Goal: Information Seeking & Learning: Learn about a topic

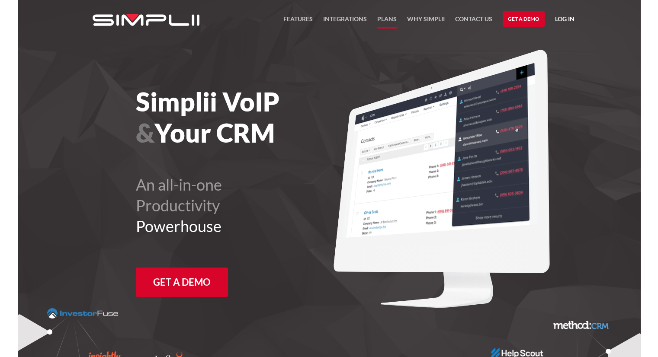
click at [382, 16] on link "Plans" at bounding box center [386, 21] width 19 height 15
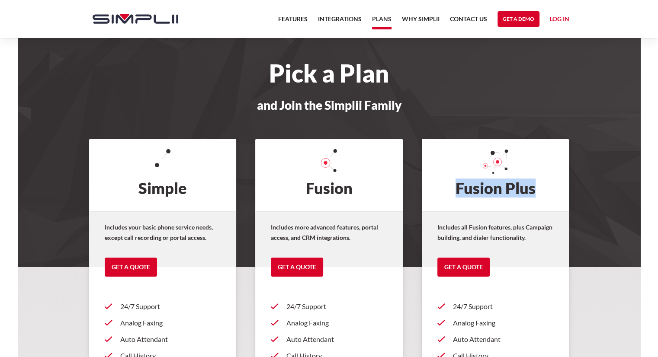
drag, startPoint x: 537, startPoint y: 187, endPoint x: 453, endPoint y: 188, distance: 83.9
click at [453, 188] on h2 "Fusion Plus" at bounding box center [494, 175] width 147 height 73
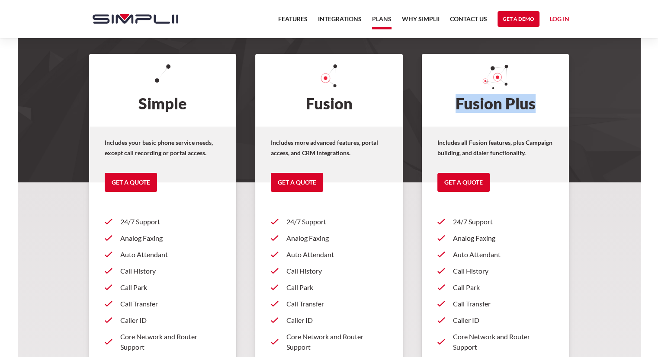
scroll to position [86, 0]
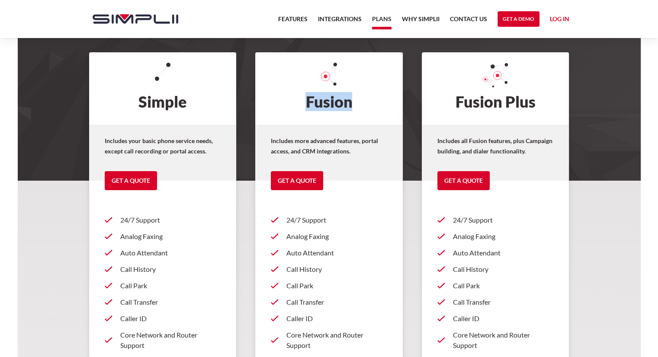
drag, startPoint x: 333, startPoint y: 108, endPoint x: 300, endPoint y: 109, distance: 33.3
click at [300, 109] on h2 "Fusion" at bounding box center [328, 88] width 147 height 73
click at [378, 108] on h2 "Fusion" at bounding box center [328, 88] width 147 height 73
click at [354, 102] on h2 "Fusion" at bounding box center [328, 88] width 147 height 73
drag, startPoint x: 354, startPoint y: 102, endPoint x: 302, endPoint y: 108, distance: 52.2
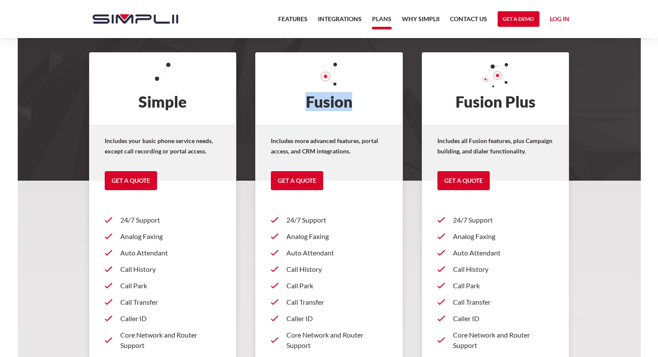
click at [302, 108] on h2 "Fusion" at bounding box center [328, 88] width 147 height 73
click at [537, 100] on h2 "Fusion Plus" at bounding box center [494, 88] width 147 height 73
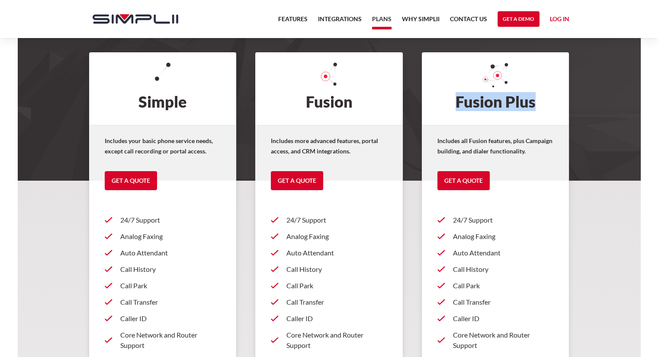
drag, startPoint x: 536, startPoint y: 107, endPoint x: 454, endPoint y: 97, distance: 82.7
click at [454, 97] on h2 "Fusion Plus" at bounding box center [494, 88] width 147 height 73
click at [499, 113] on h2 "Fusion Plus" at bounding box center [494, 88] width 147 height 73
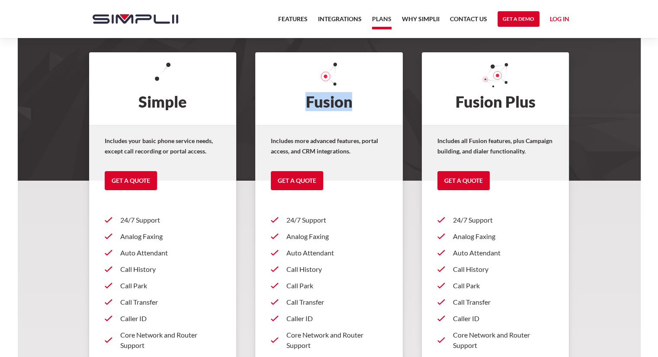
drag, startPoint x: 351, startPoint y: 99, endPoint x: 304, endPoint y: 104, distance: 47.9
click at [304, 104] on h2 "Fusion" at bounding box center [328, 88] width 147 height 73
click at [354, 100] on h2 "Fusion" at bounding box center [328, 88] width 147 height 73
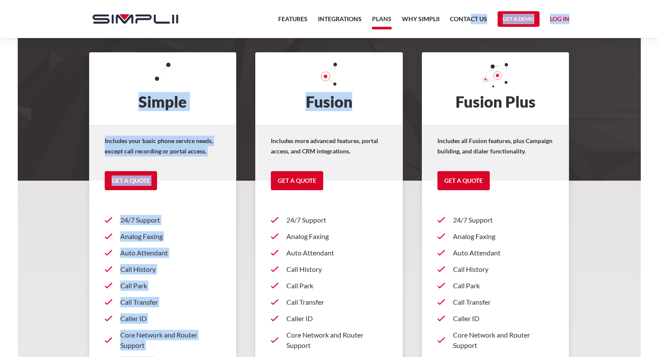
drag, startPoint x: 403, startPoint y: 57, endPoint x: 533, endPoint y: 0, distance: 141.9
